Goal: Information Seeking & Learning: Learn about a topic

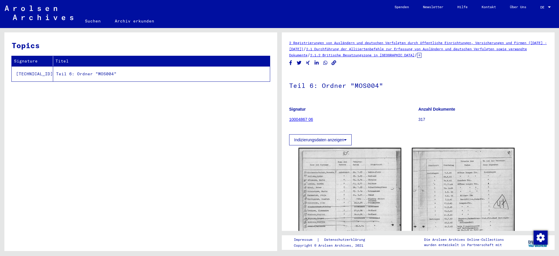
click at [97, 75] on td "Teil 6: Ordner "MOS004"" at bounding box center [161, 73] width 217 height 15
click at [140, 22] on link "Archiv erkunden" at bounding box center [134, 21] width 53 height 14
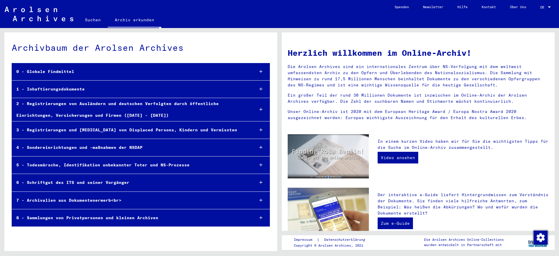
click at [92, 151] on div "4 - Sondereinrichtungen und -maßnahmen der NSDAP" at bounding box center [130, 147] width 237 height 11
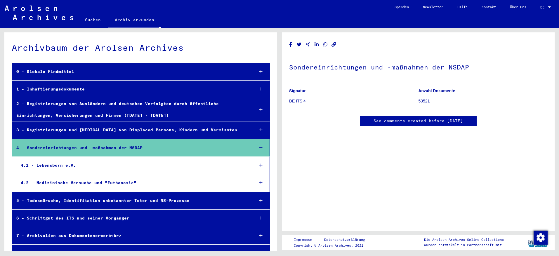
click at [259, 167] on icon at bounding box center [260, 165] width 3 height 4
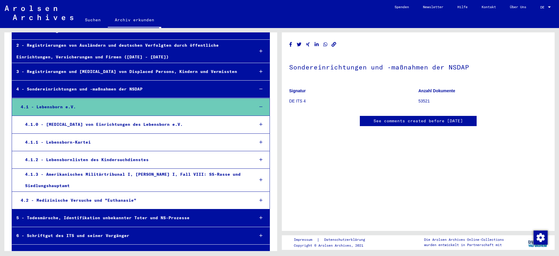
scroll to position [88, 0]
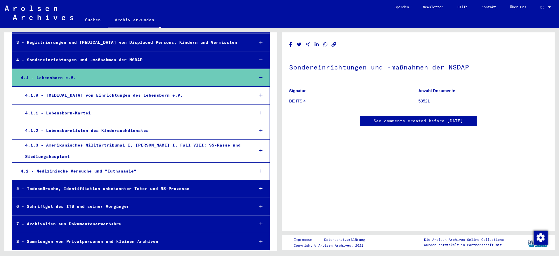
click at [259, 77] on icon at bounding box center [260, 78] width 3 height 4
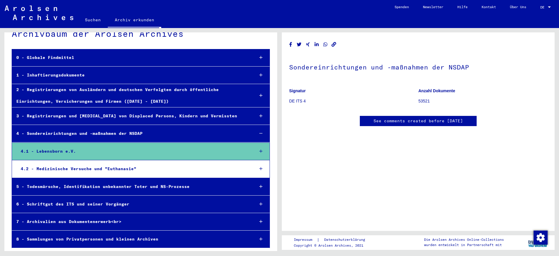
click at [255, 78] on div at bounding box center [261, 75] width 17 height 17
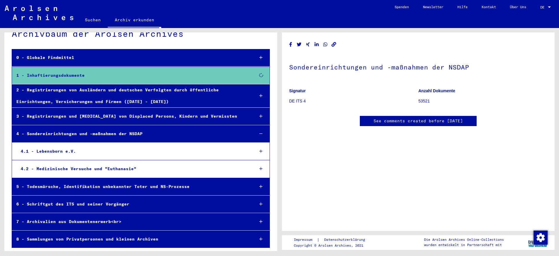
scroll to position [49, 0]
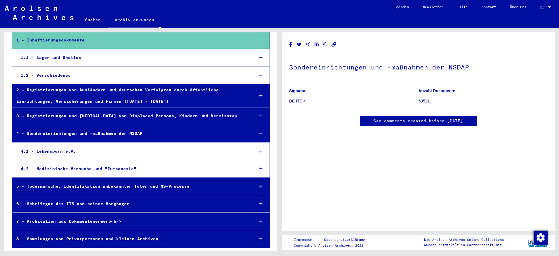
click at [40, 58] on div "1.1 - Lager und Ghettos" at bounding box center [132, 57] width 233 height 11
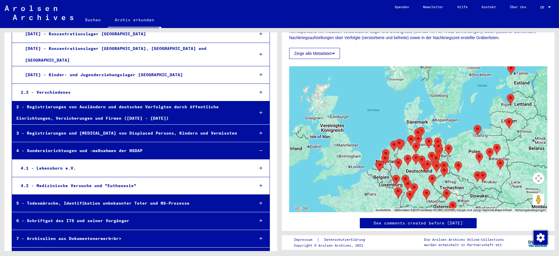
scroll to position [117, 0]
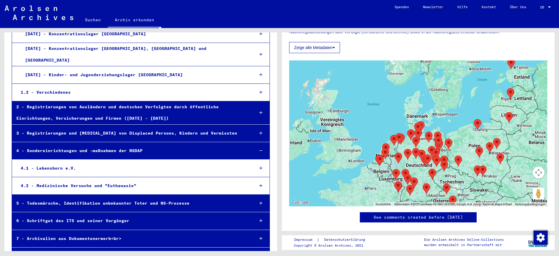
click at [21, 163] on div "4.1 - Lebensborn e.V." at bounding box center [132, 168] width 233 height 11
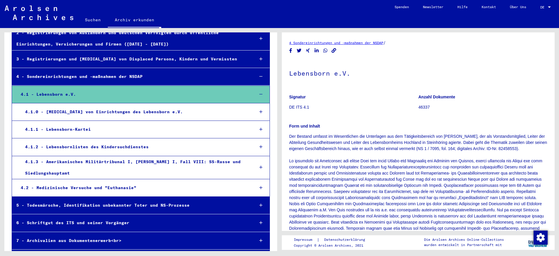
scroll to position [1220, 0]
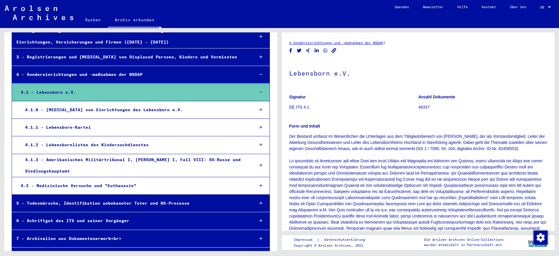
click at [425, 98] on b "Anzahl Dokumente" at bounding box center [436, 97] width 37 height 5
